Goal: Task Accomplishment & Management: Use online tool/utility

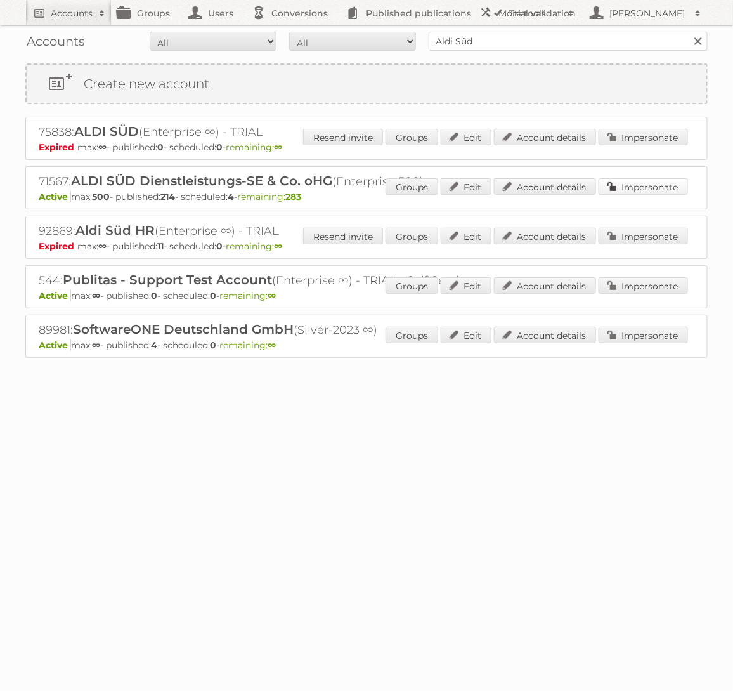
click at [672, 191] on link "Impersonate" at bounding box center [643, 186] width 89 height 16
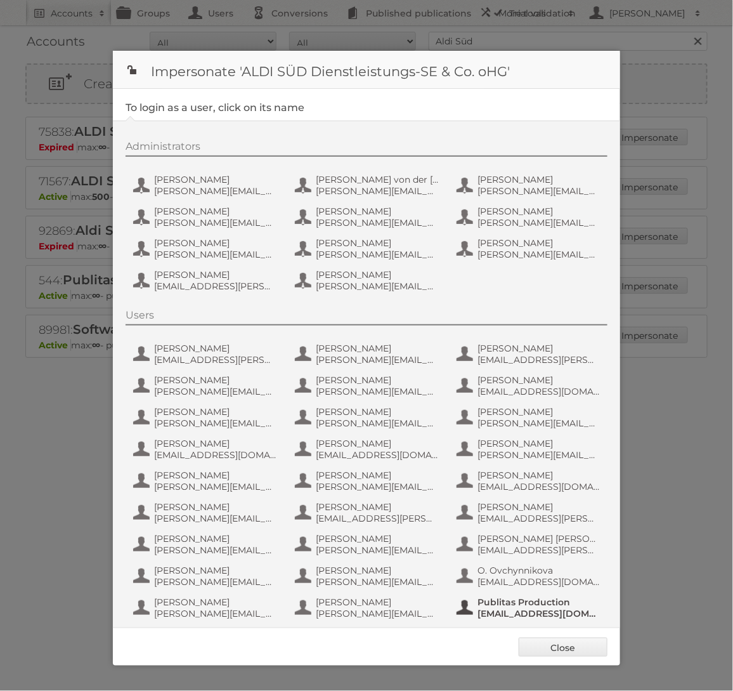
click at [490, 598] on span "Publitas Production" at bounding box center [539, 601] width 123 height 11
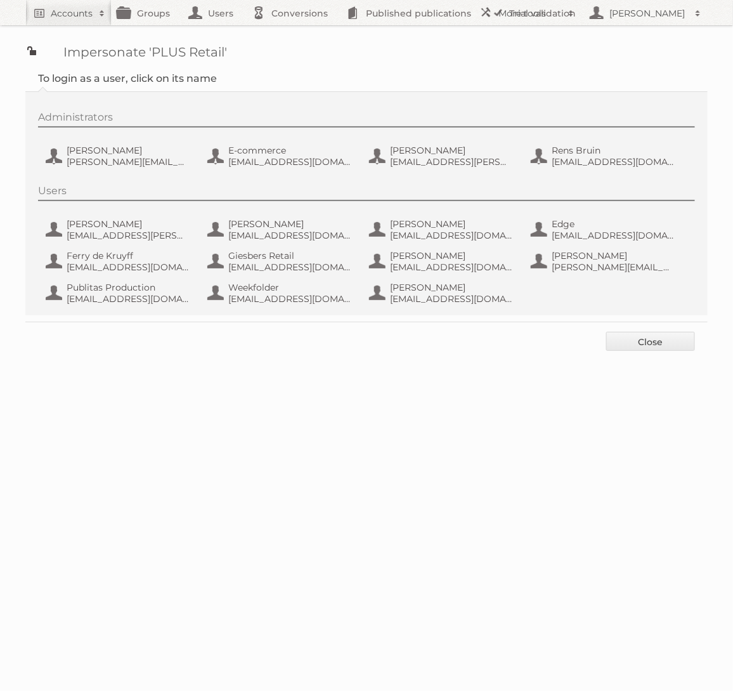
click at [91, 306] on div "Users [PERSON_NAME] [PERSON_NAME][EMAIL_ADDRESS][PERSON_NAME][DOMAIN_NAME] [PER…" at bounding box center [373, 247] width 670 height 124
click at [91, 301] on span "[EMAIL_ADDRESS][DOMAIN_NAME]" at bounding box center [128, 298] width 123 height 11
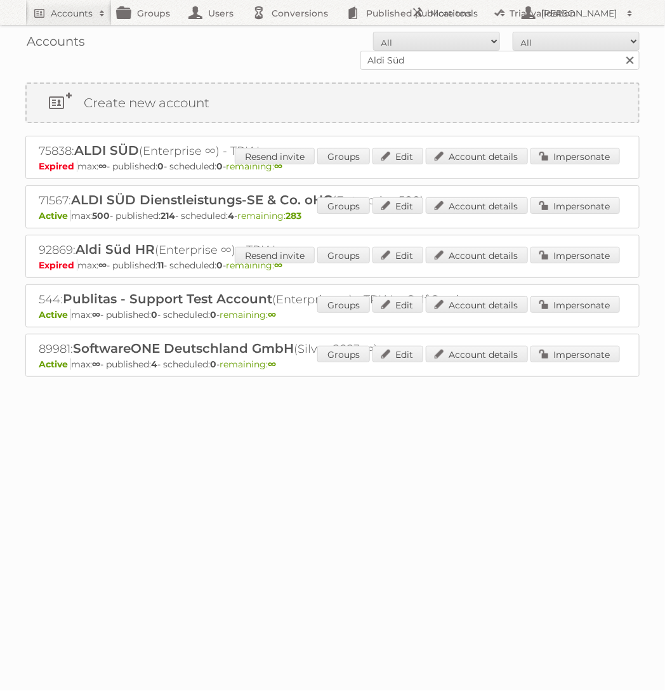
click at [544, 65] on input "Aldi Süd" at bounding box center [499, 60] width 279 height 19
type input "ICI [GEOGRAPHIC_DATA]"
click at [620, 51] on input "Search" at bounding box center [629, 60] width 19 height 19
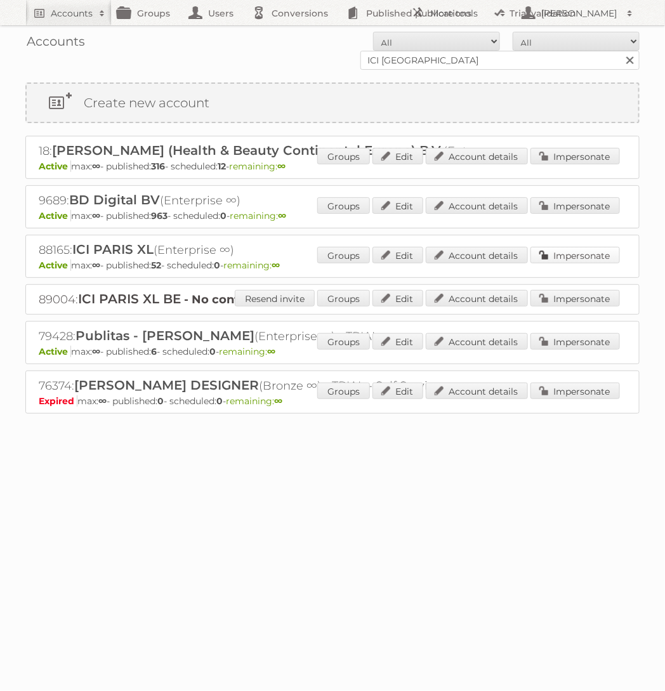
click at [589, 249] on link "Impersonate" at bounding box center [574, 255] width 89 height 16
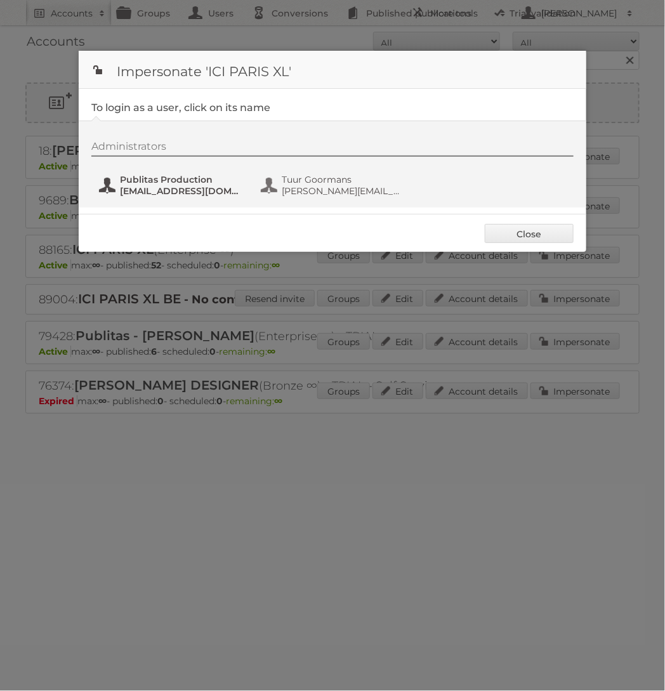
click at [193, 178] on span "Publitas Production" at bounding box center [181, 179] width 123 height 11
